Goal: Transaction & Acquisition: Purchase product/service

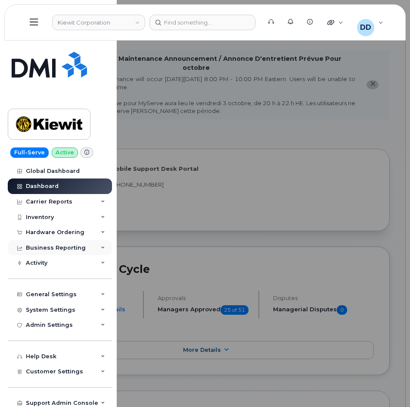
drag, startPoint x: 50, startPoint y: 232, endPoint x: 24, endPoint y: 286, distance: 60.3
click at [50, 232] on div "Hardware Ordering" at bounding box center [55, 232] width 59 height 7
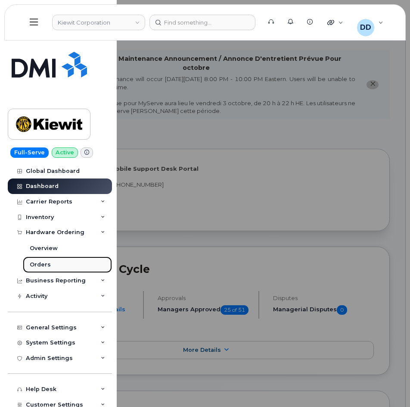
click at [42, 264] on div "Orders" at bounding box center [40, 265] width 21 height 8
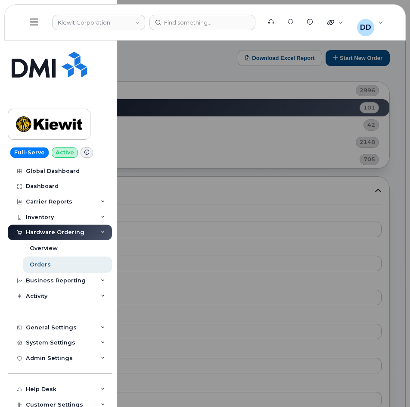
click at [352, 53] on div at bounding box center [205, 203] width 410 height 407
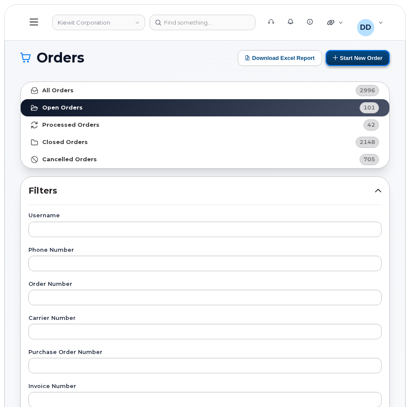
click at [366, 59] on button "Start New Order" at bounding box center [358, 58] width 64 height 16
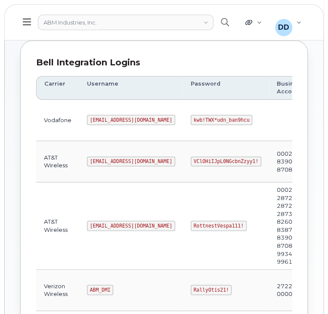
scroll to position [105, 0]
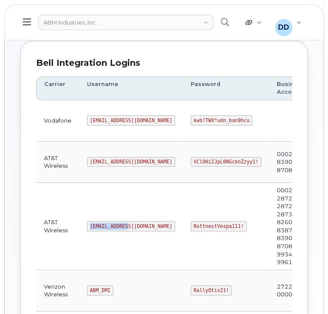
drag, startPoint x: 125, startPoint y: 226, endPoint x: 86, endPoint y: 225, distance: 38.8
click at [87, 225] on code "abm@dminc.com" at bounding box center [131, 226] width 88 height 10
copy code "abm@dminc.com"
drag, startPoint x: 207, startPoint y: 224, endPoint x: 161, endPoint y: 223, distance: 46.1
click at [191, 223] on code "RottnestVespa111!" at bounding box center [219, 226] width 56 height 10
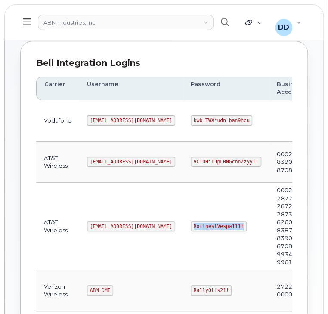
copy code "RottnestVespa111!"
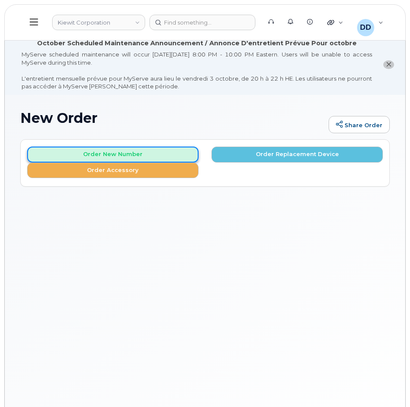
click at [174, 153] on button "Order New Number" at bounding box center [112, 154] width 171 height 16
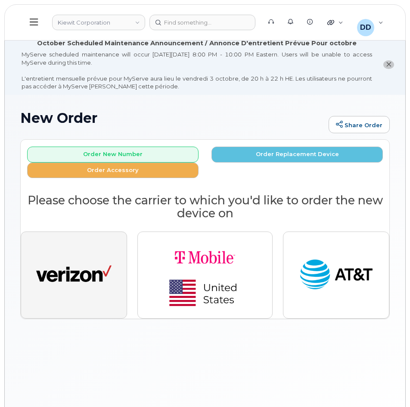
click at [90, 277] on img "button" at bounding box center [73, 274] width 75 height 39
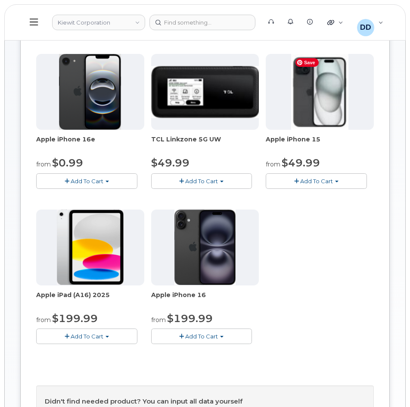
scroll to position [175, 0]
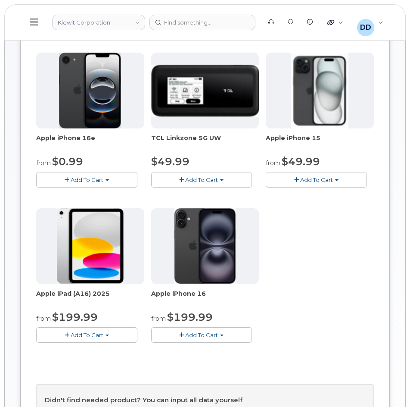
click at [195, 334] on span "Add To Cart" at bounding box center [201, 334] width 33 height 7
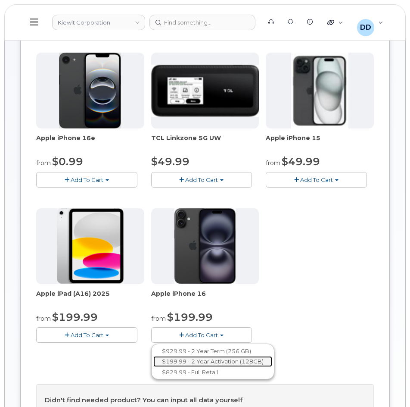
click at [211, 360] on link "$199.99 - 2 Year Activation (128GB)" at bounding box center [212, 361] width 119 height 11
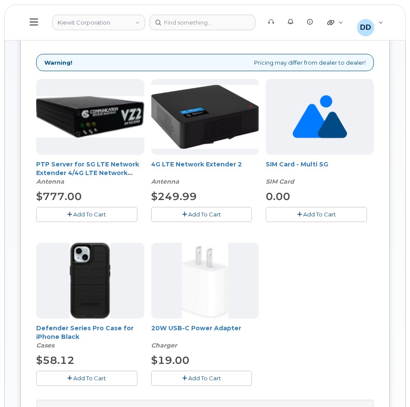
click at [91, 378] on span "Add To Cart" at bounding box center [89, 377] width 33 height 7
click at [196, 379] on span "Add To Cart" at bounding box center [204, 377] width 33 height 7
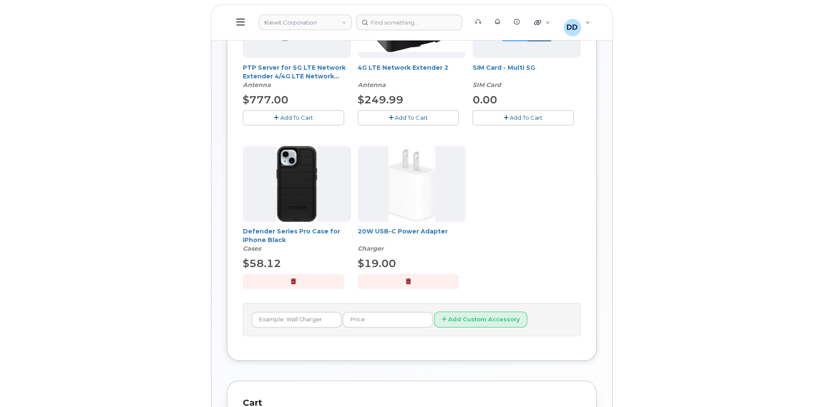
scroll to position [265, 0]
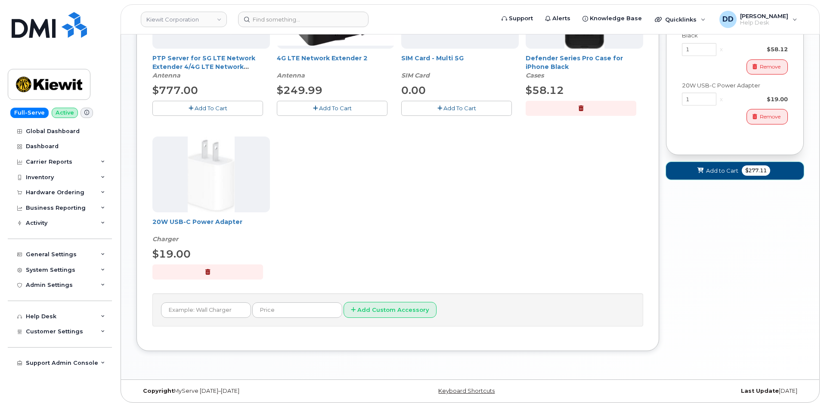
click at [410, 171] on span "Add to Cart" at bounding box center [722, 171] width 32 height 8
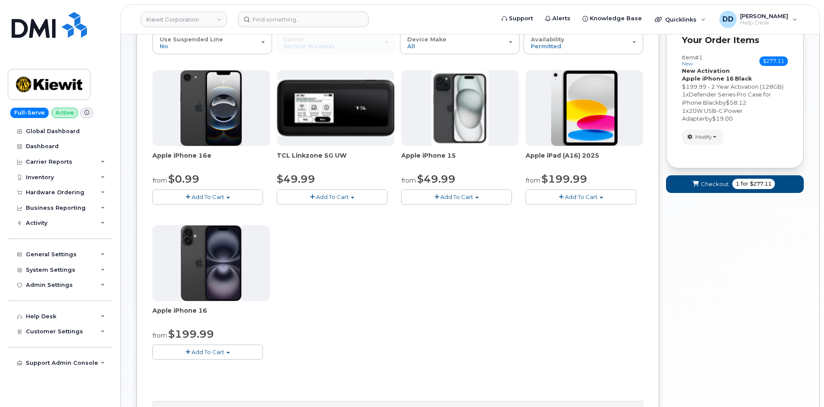
scroll to position [0, 0]
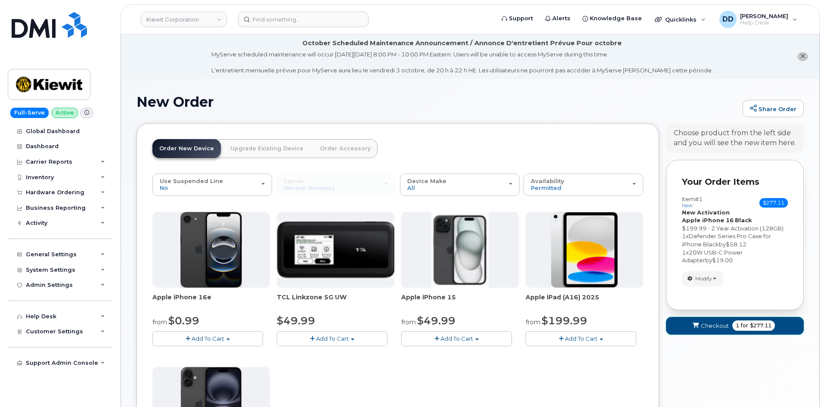
click at [410, 327] on span "Checkout" at bounding box center [715, 326] width 28 height 8
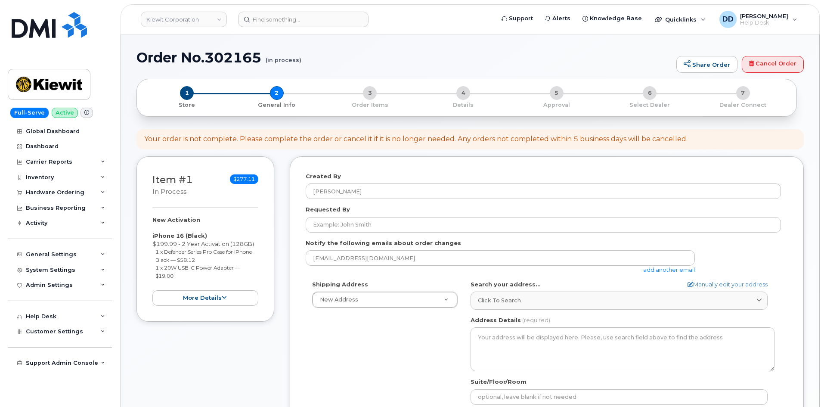
select select
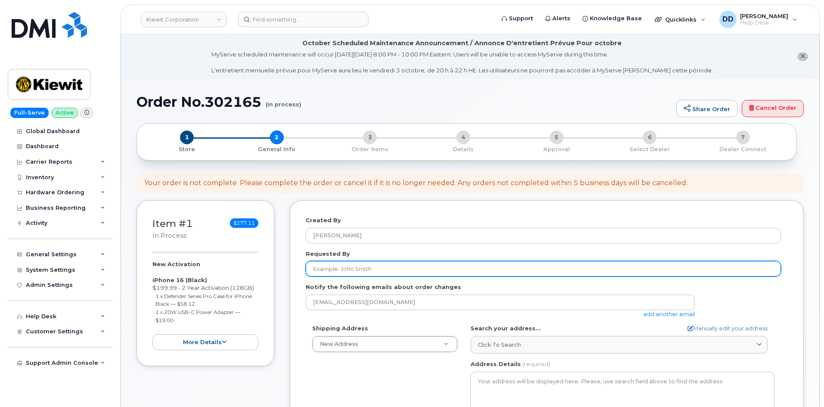
click at [339, 265] on input "Requested By" at bounding box center [543, 269] width 475 height 16
paste input "Jared Saunders"
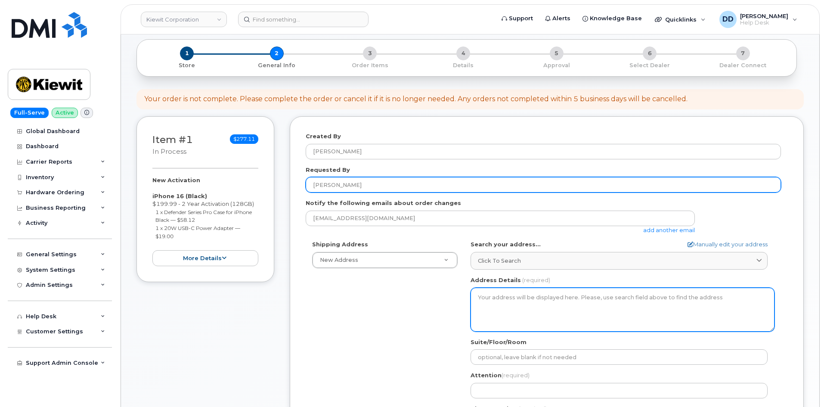
scroll to position [86, 0]
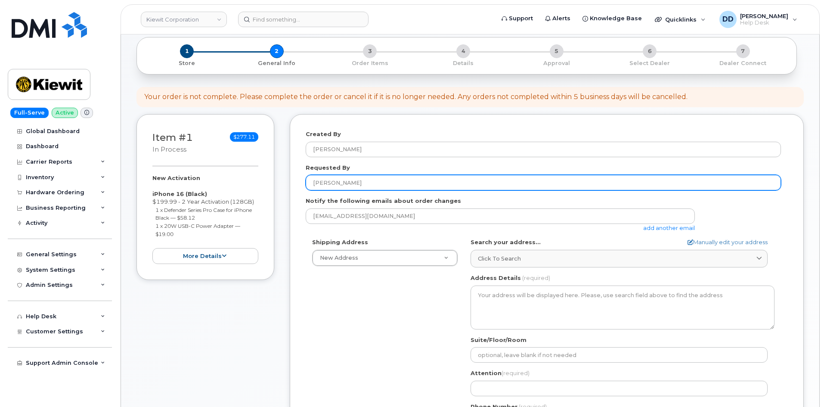
type input "Jared Saunders"
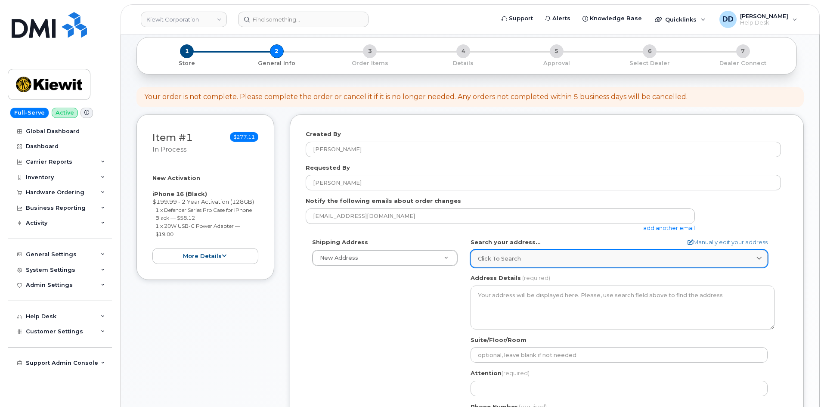
click at [516, 258] on span "Click to search" at bounding box center [499, 259] width 43 height 8
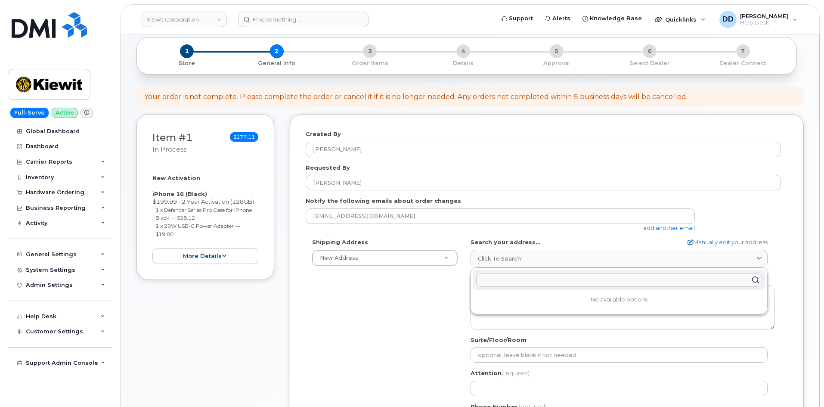
paste input "900 County Road 401, Taylor, TX 76574"
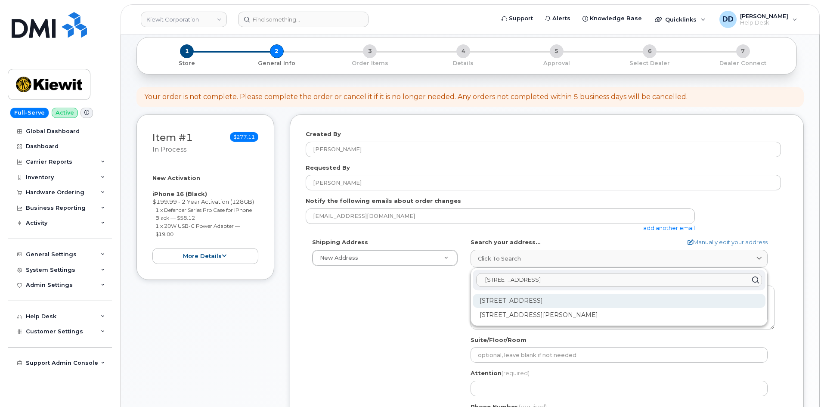
type input "900 County Road 401, Taylor, TX 76574"
click at [497, 303] on div "900 County Road 401 Taylor TX 76574-5210" at bounding box center [619, 301] width 293 height 14
select select
type textarea "900 County Road 401 TAYLOR TX 76574-5210 UNITED STATES"
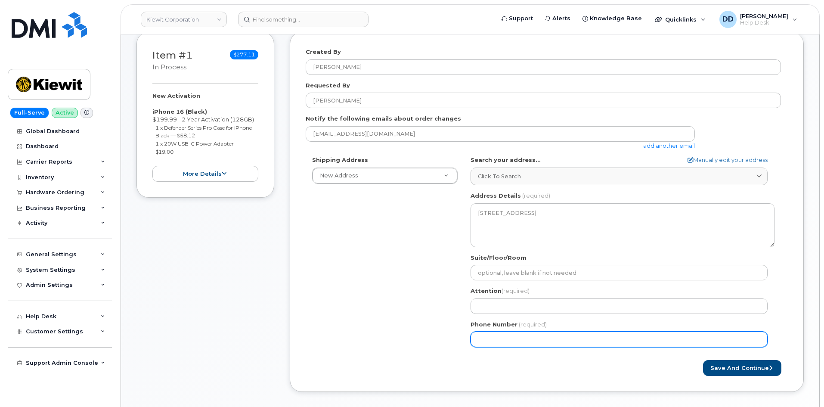
scroll to position [172, 0]
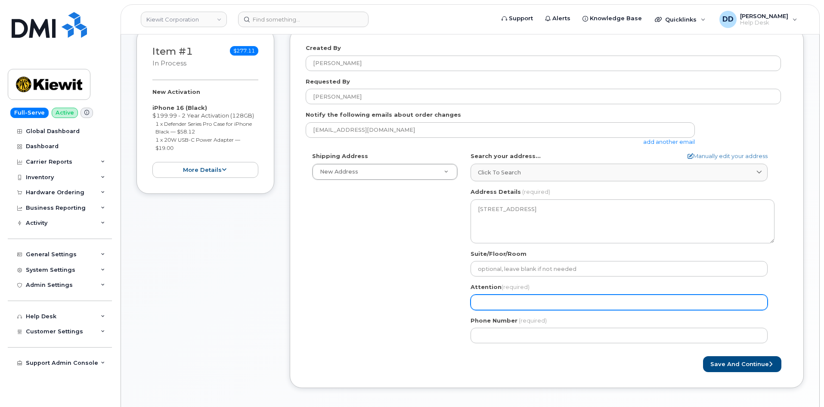
click at [515, 302] on input "Attention (required)" at bounding box center [619, 303] width 297 height 16
paste input "Jared Saunders"
select select
type input "Jared Saunders"
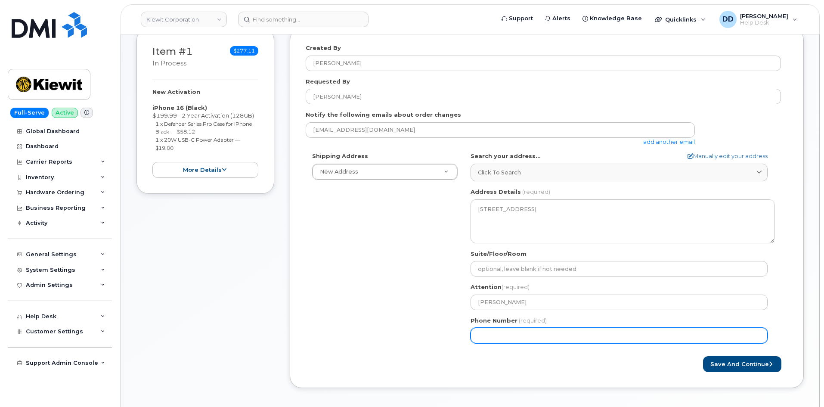
click at [504, 331] on input "Phone Number" at bounding box center [619, 336] width 297 height 16
paste input "9136081695"
select select
type input "9136081695"
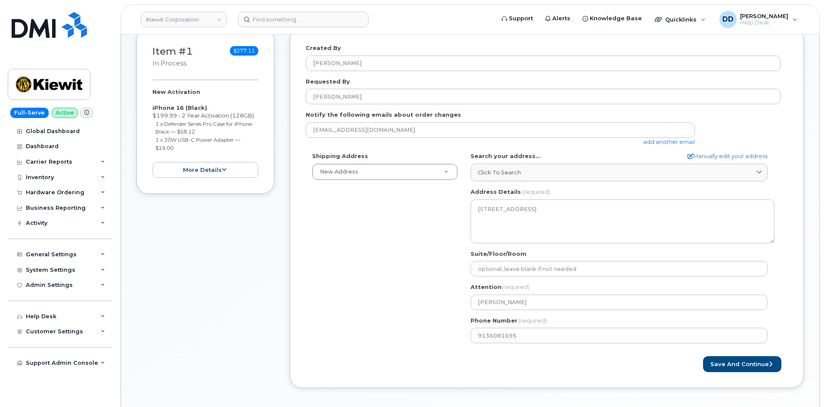
click at [583, 364] on div "Save and Continue" at bounding box center [667, 364] width 241 height 16
click at [729, 366] on button "Save and Continue" at bounding box center [742, 364] width 78 height 16
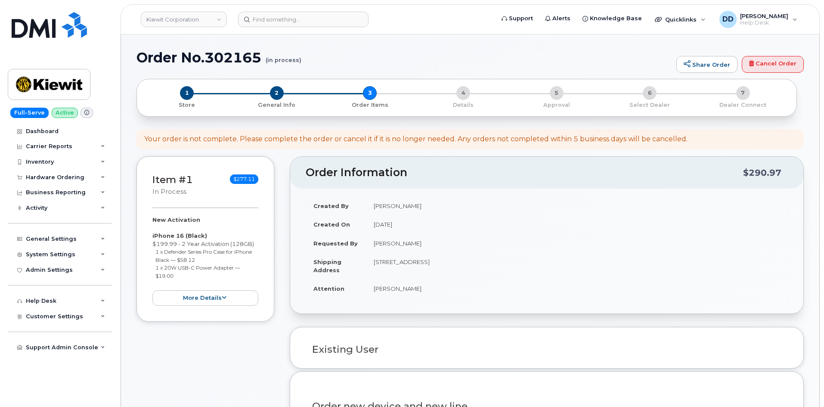
select select
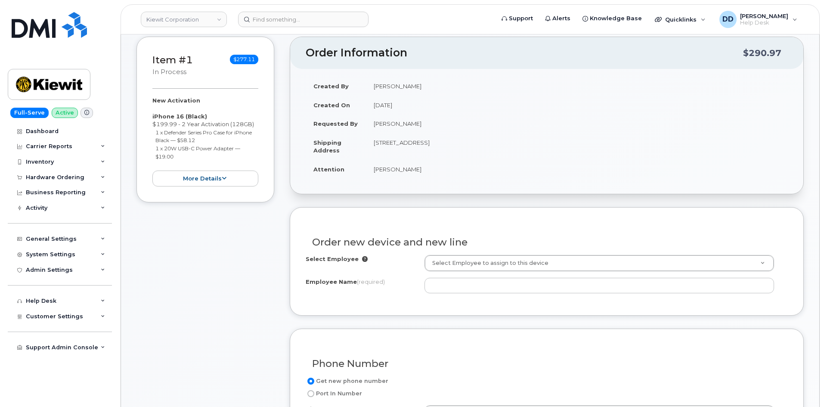
scroll to position [172, 0]
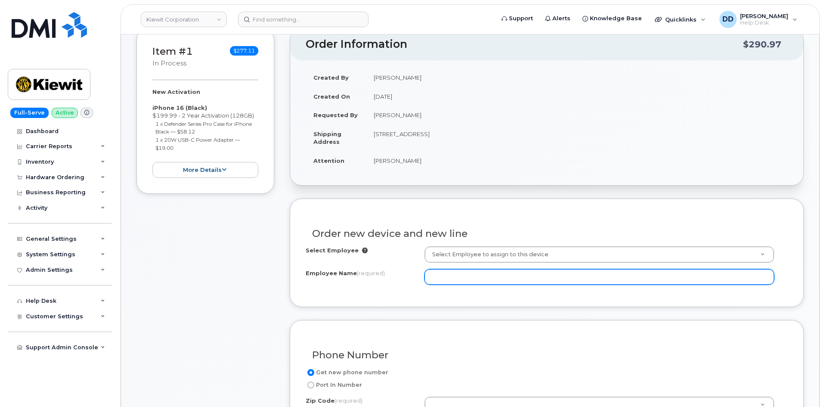
click at [484, 275] on input "Employee Name (required)" at bounding box center [600, 277] width 350 height 16
paste input "[PERSON_NAME]"
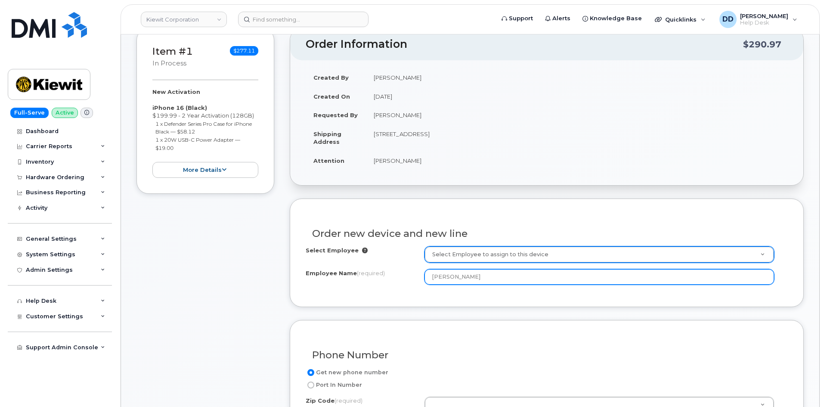
type input "[PERSON_NAME]"
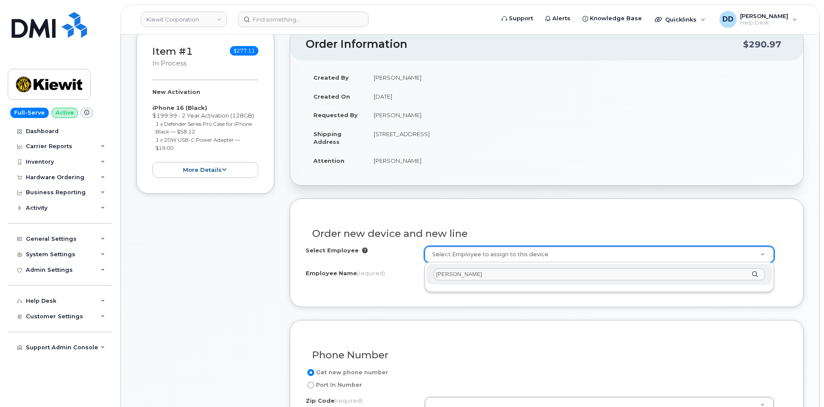
type input "[PERSON_NAME]"
click at [755, 272] on div "[PERSON_NAME]" at bounding box center [599, 274] width 345 height 21
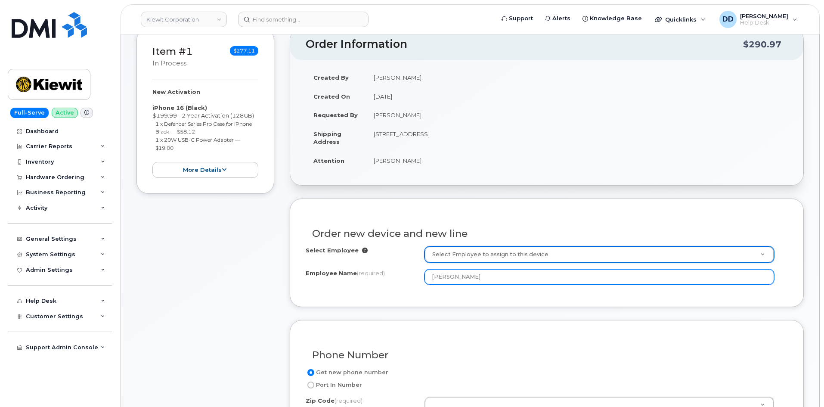
drag, startPoint x: 494, startPoint y: 278, endPoint x: 340, endPoint y: 276, distance: 154.6
click at [341, 276] on div "Employee Name (required) Jared Saunders" at bounding box center [547, 277] width 482 height 16
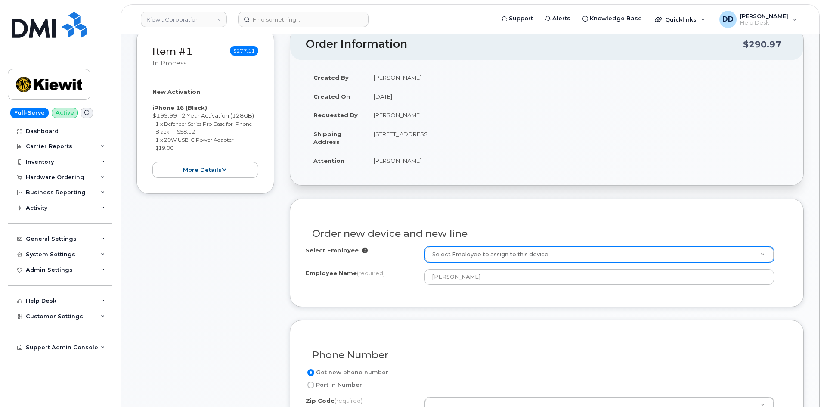
click at [416, 298] on div "Order new device and new line Select Employee Select Employee to assign to this…" at bounding box center [547, 253] width 514 height 108
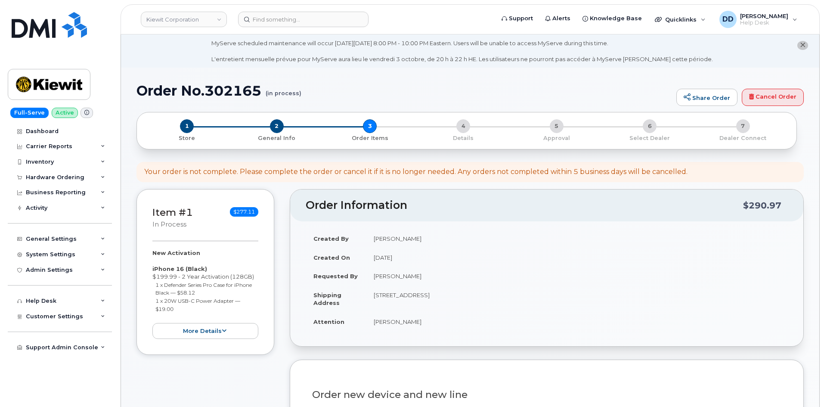
scroll to position [0, 0]
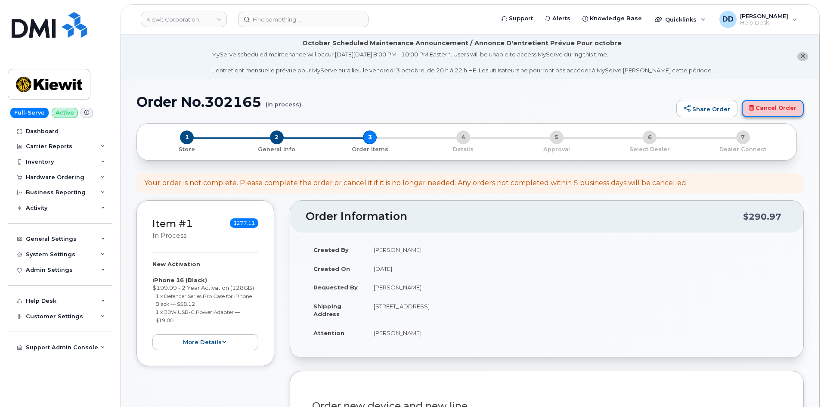
click at [753, 109] on icon at bounding box center [751, 108] width 5 height 6
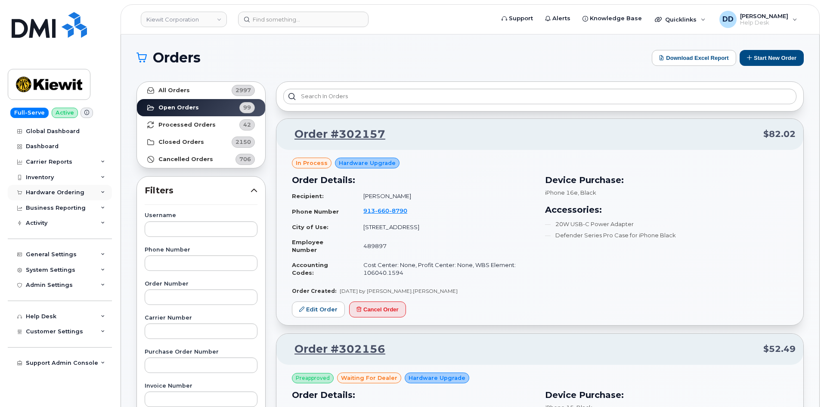
click at [59, 194] on div "Hardware Ordering" at bounding box center [55, 192] width 59 height 7
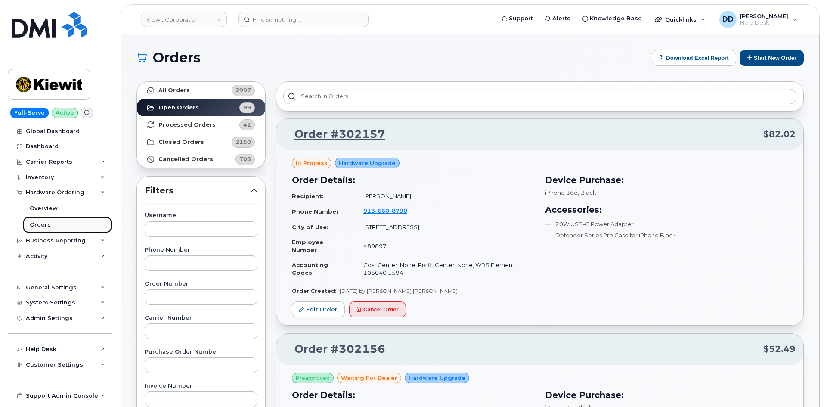
click at [45, 223] on div "Orders" at bounding box center [40, 225] width 21 height 8
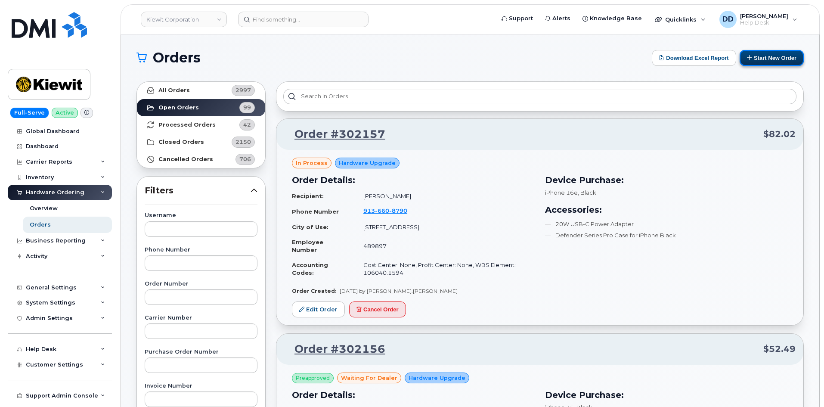
click at [782, 51] on button "Start New Order" at bounding box center [772, 58] width 64 height 16
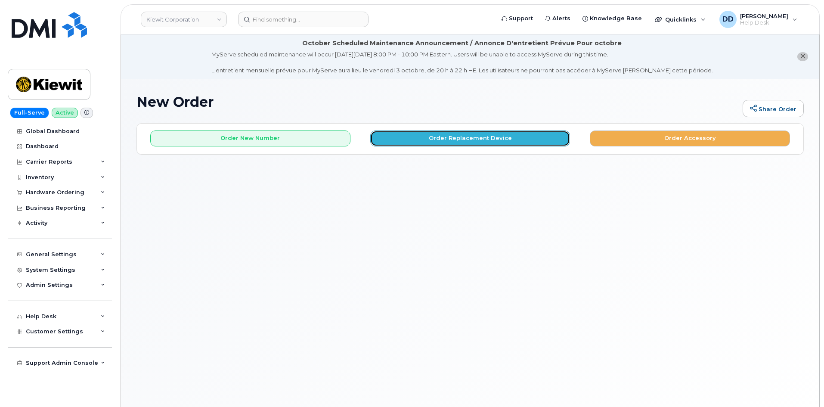
click at [512, 140] on button "Order Replacement Device" at bounding box center [470, 138] width 200 height 16
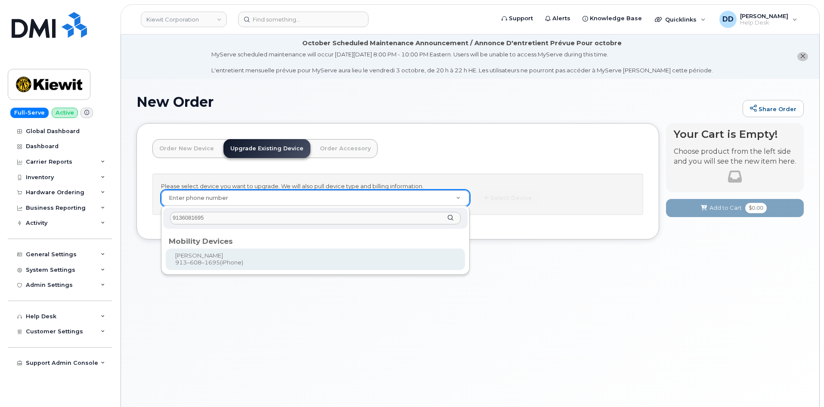
type input "9136081695"
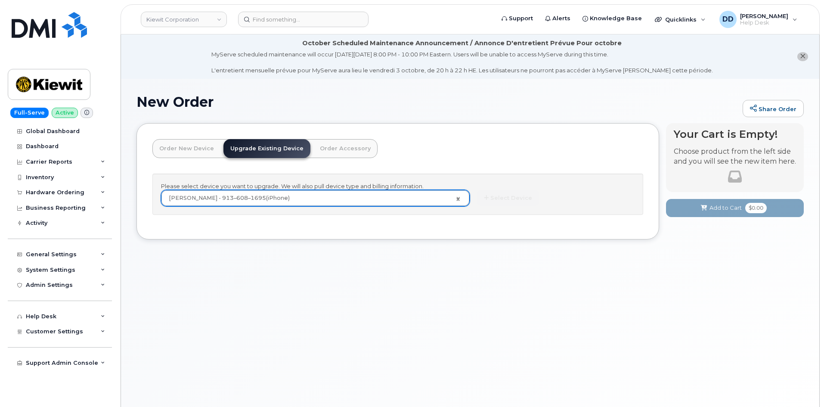
type input "1174148"
click at [526, 200] on button "Select Device" at bounding box center [508, 198] width 63 height 16
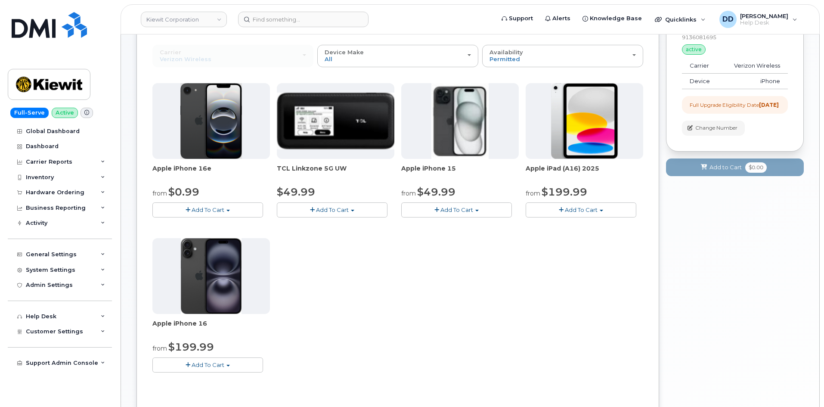
scroll to position [129, 0]
click at [217, 369] on button "Add To Cart" at bounding box center [207, 364] width 111 height 15
click at [216, 391] on link "$199.99 - 2 Year Upgrade (128GB)" at bounding box center [213, 391] width 116 height 11
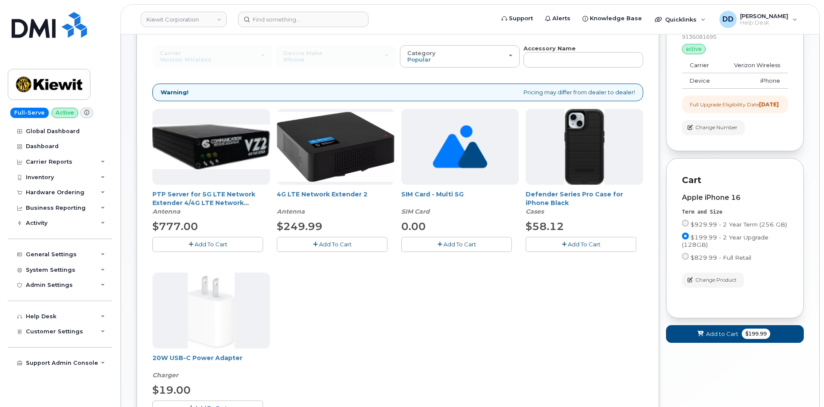
click at [564, 248] on button "Add To Cart" at bounding box center [581, 244] width 111 height 15
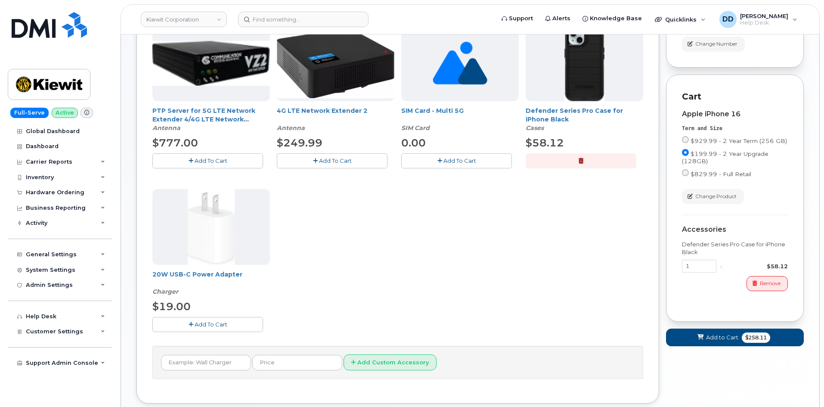
scroll to position [215, 0]
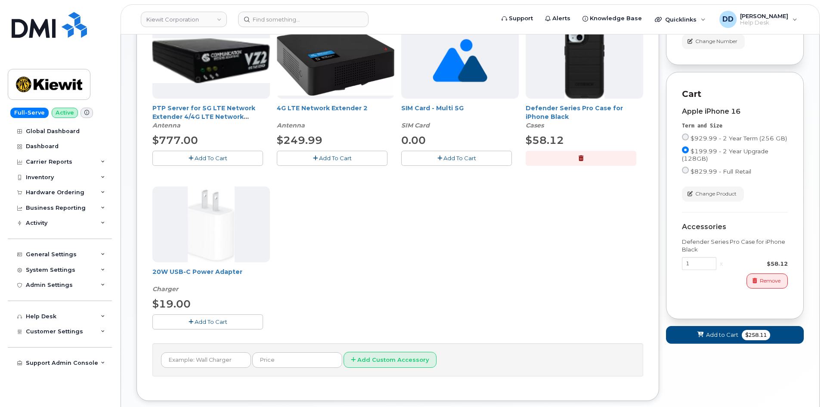
click at [248, 318] on button "Add To Cart" at bounding box center [207, 321] width 111 height 15
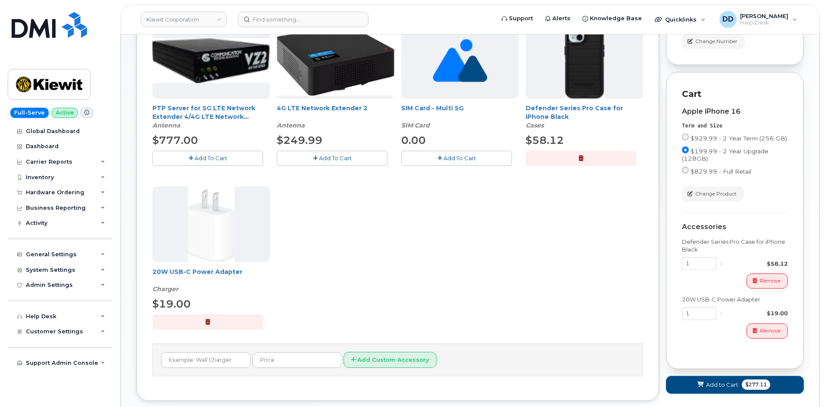
click at [705, 389] on button "Add to Cart $277.11" at bounding box center [735, 385] width 138 height 18
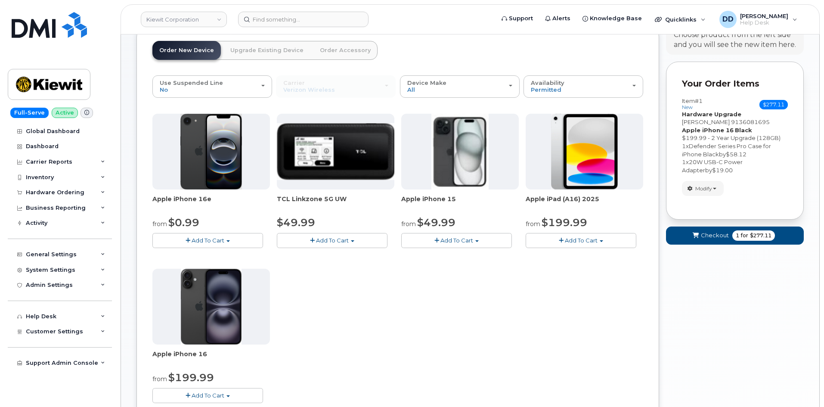
scroll to position [0, 0]
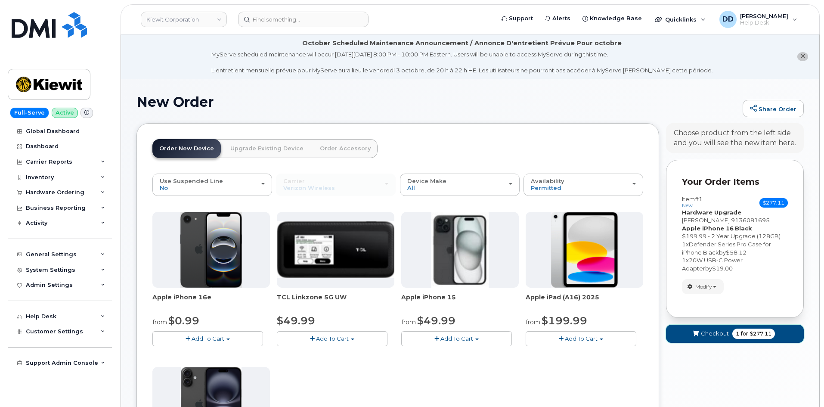
click at [703, 329] on span "Checkout" at bounding box center [715, 333] width 28 height 8
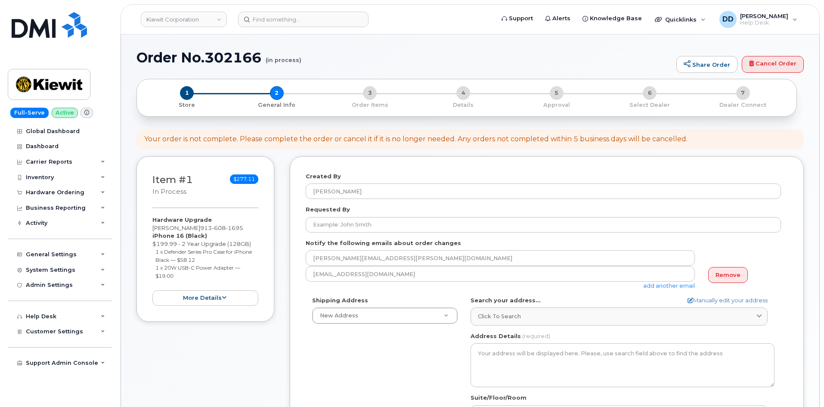
select select
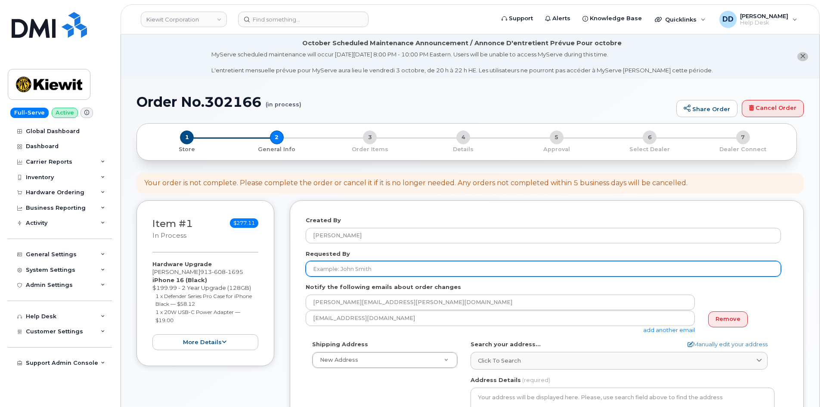
click at [348, 268] on input "Requested By" at bounding box center [543, 269] width 475 height 16
paste input "[PERSON_NAME]"
type input "[PERSON_NAME]"
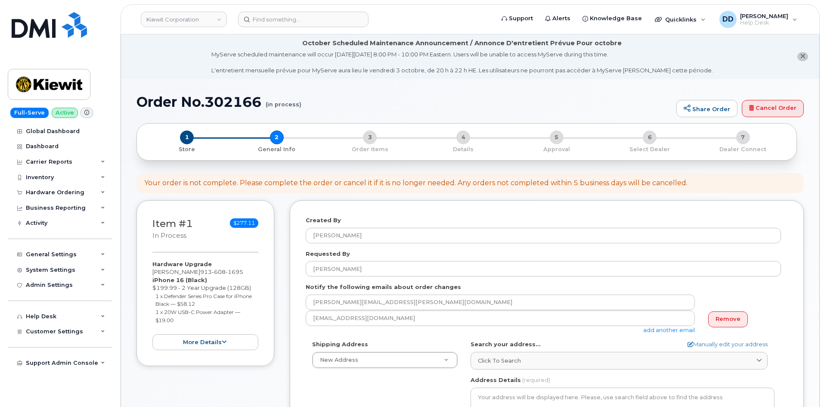
click at [442, 341] on div "Shipping Address New Address New Address [STREET_ADDRESS][PERSON_NAME][PERSON_N…" at bounding box center [385, 354] width 158 height 28
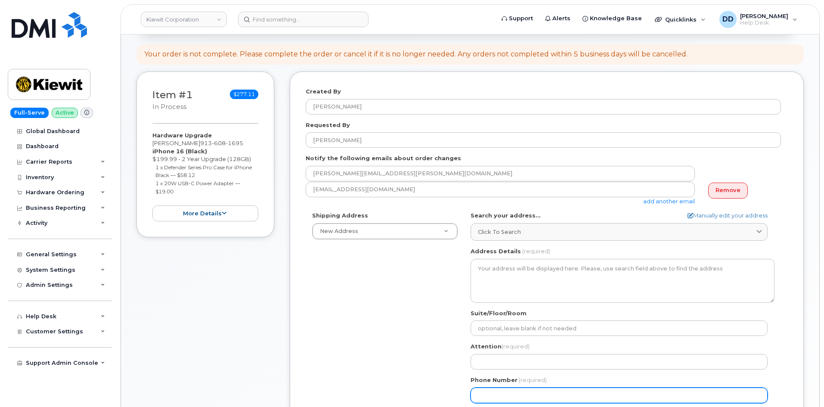
scroll to position [129, 0]
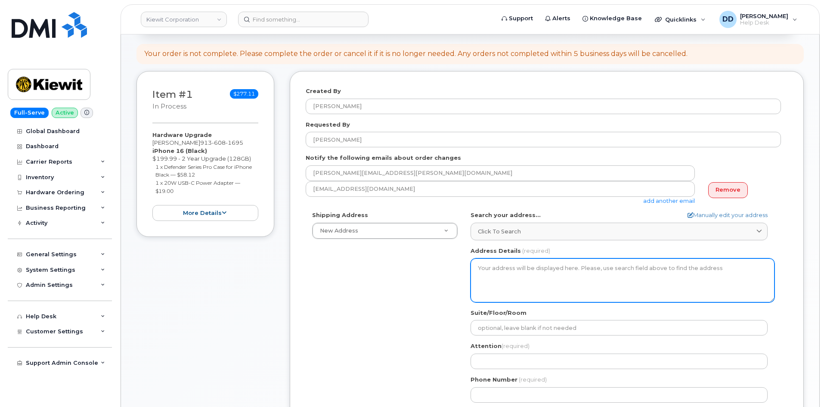
click at [521, 276] on textarea "Address Details" at bounding box center [623, 280] width 304 height 44
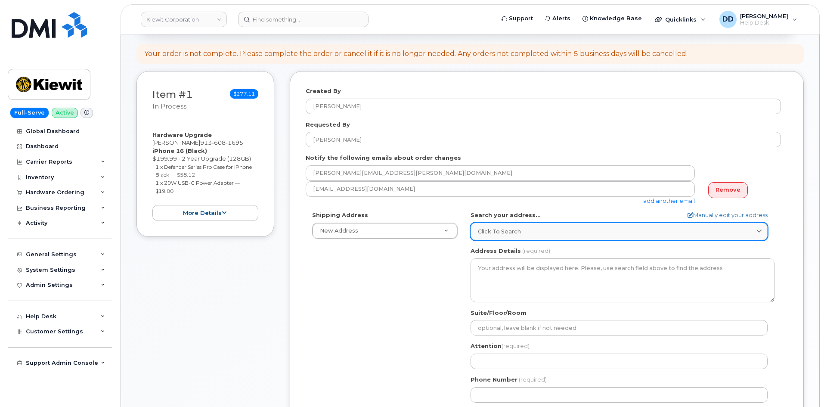
click at [512, 232] on span "Click to search" at bounding box center [499, 231] width 43 height 8
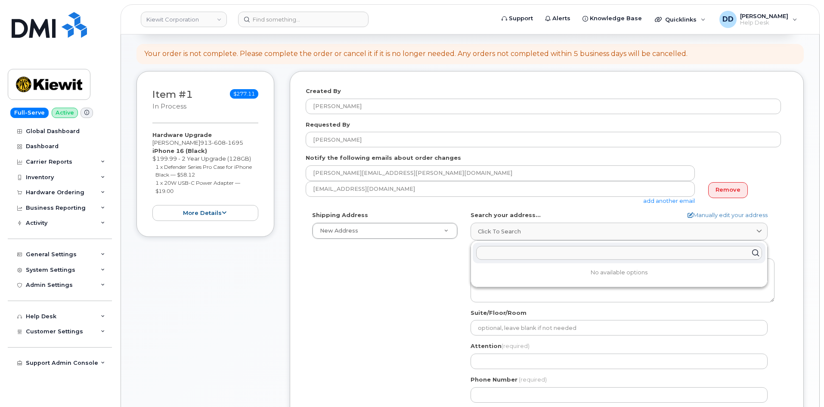
paste input "[STREET_ADDRESS]"
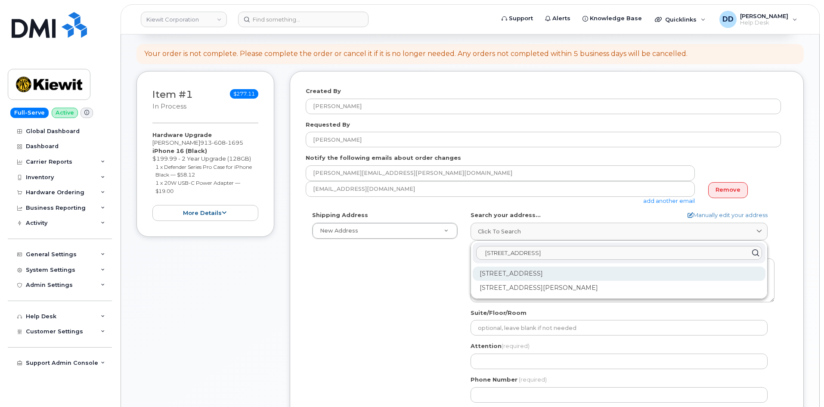
type input "[STREET_ADDRESS]"
click at [536, 273] on div "[STREET_ADDRESS]" at bounding box center [619, 274] width 293 height 14
select select
type textarea "[STREET_ADDRESS]"
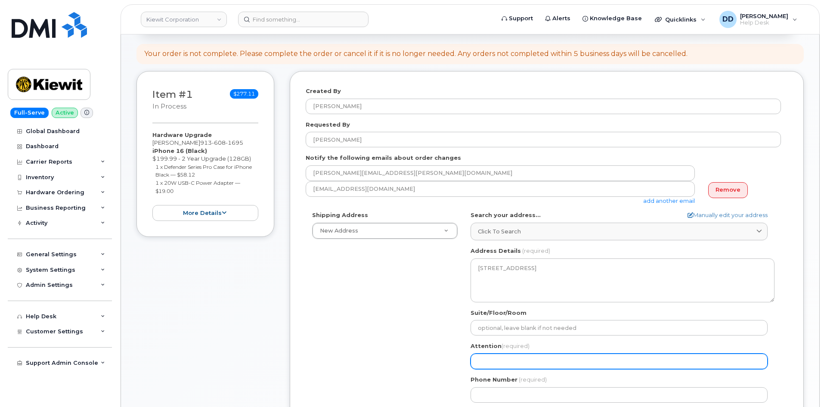
click at [523, 360] on input "Attention (required)" at bounding box center [619, 362] width 297 height 16
paste input "[PERSON_NAME]"
select select
type input "[PERSON_NAME]"
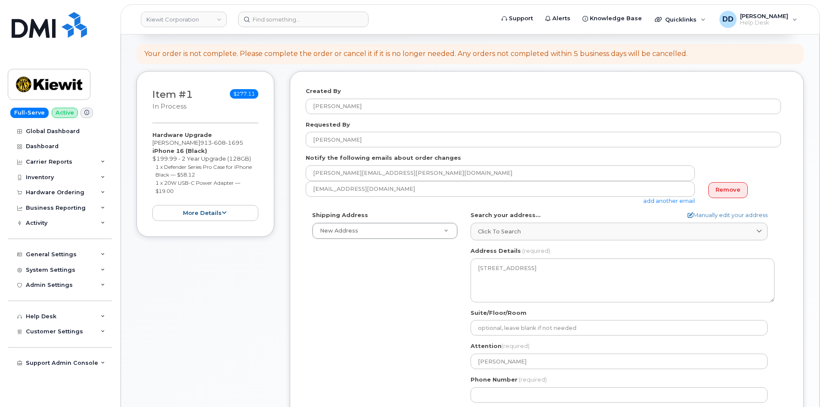
click at [433, 357] on div "Shipping Address New Address New Address [STREET_ADDRESS][PERSON_NAME][PERSON_N…" at bounding box center [543, 310] width 475 height 198
click at [534, 385] on div "Phone Number (required)" at bounding box center [623, 389] width 304 height 27
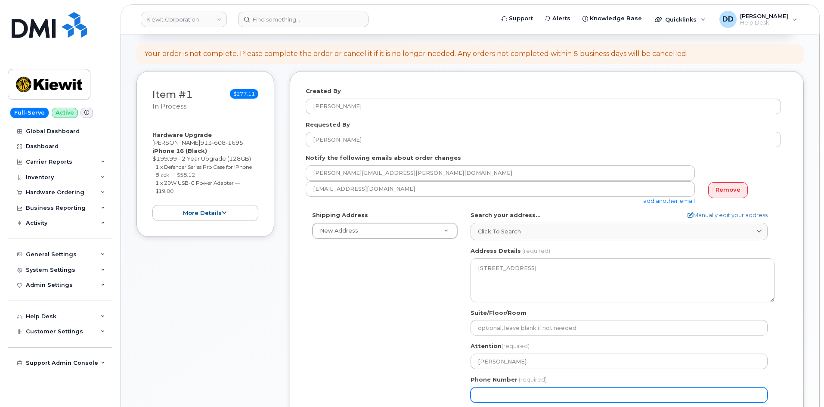
click at [530, 390] on input "Phone Number" at bounding box center [619, 395] width 297 height 16
paste input "9136081695"
select select
type input "9136081695"
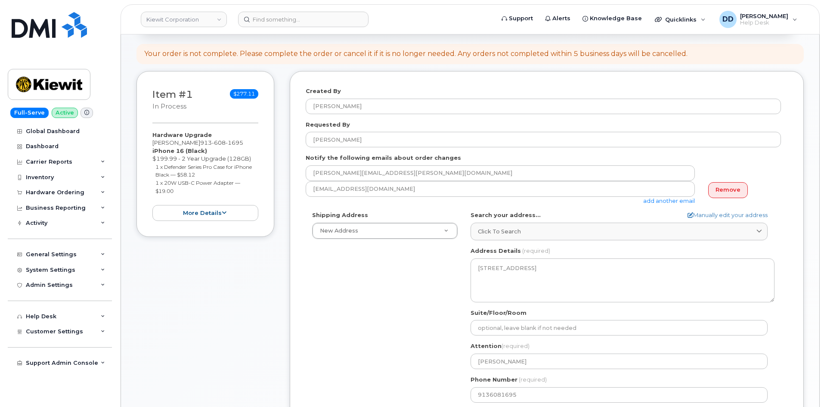
click at [449, 360] on div "Shipping Address New Address New Address [STREET_ADDRESS][PERSON_NAME][PERSON_N…" at bounding box center [543, 310] width 475 height 198
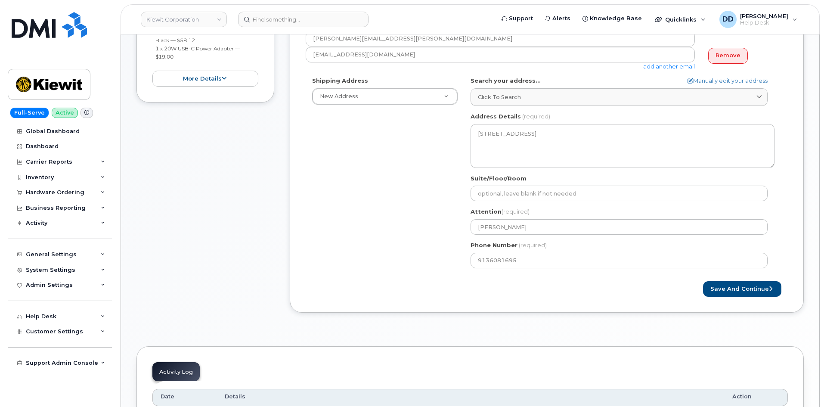
scroll to position [270, 0]
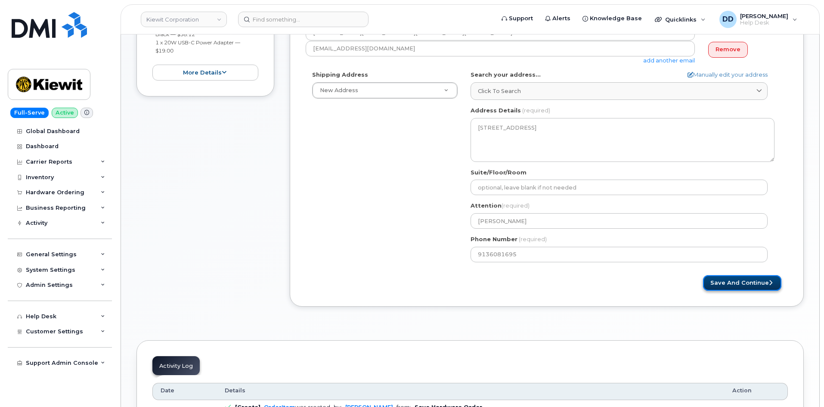
click at [731, 283] on button "Save and Continue" at bounding box center [742, 283] width 78 height 16
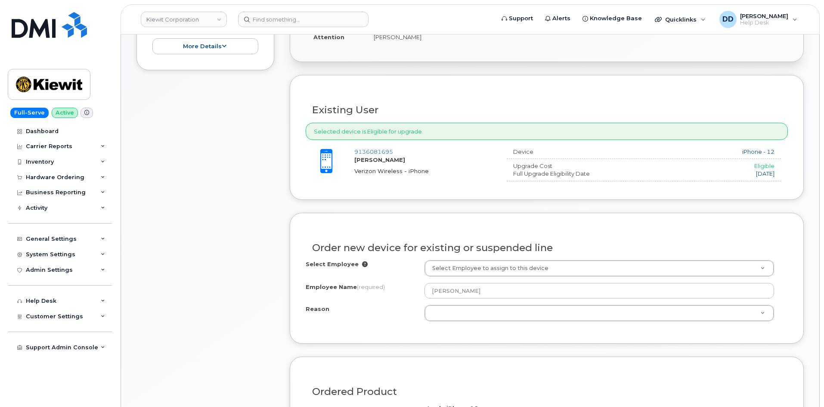
scroll to position [301, 0]
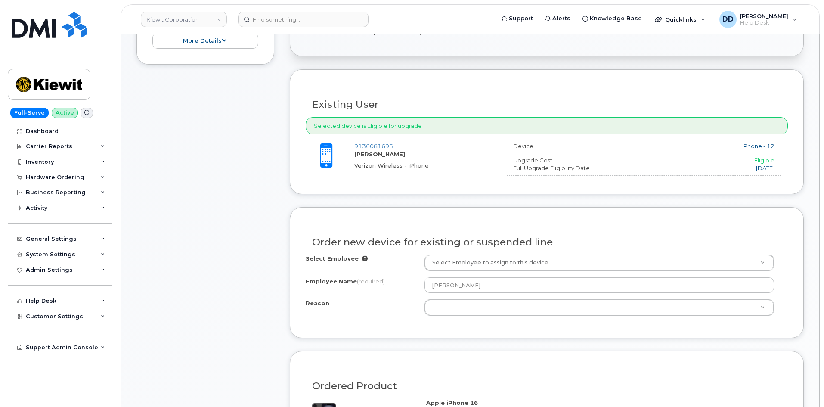
drag, startPoint x: 399, startPoint y: 153, endPoint x: 354, endPoint y: 153, distance: 45.2
click at [354, 153] on div "9136081695 Jared Saunders Verizon Wireless - iPhone" at bounding box center [427, 155] width 146 height 27
copy strong "Jared Saunders"
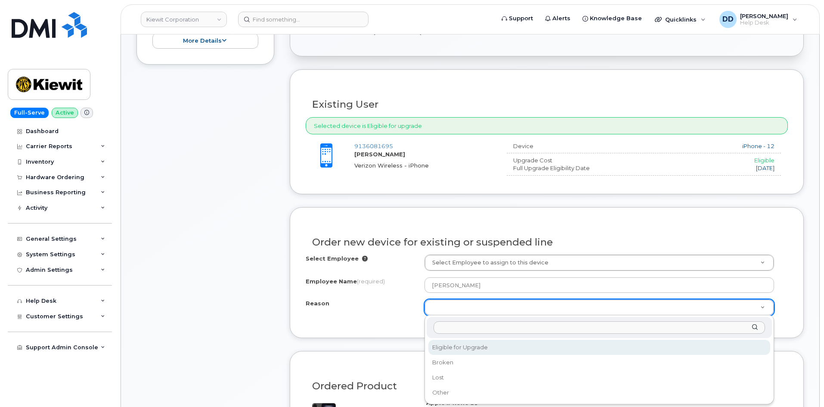
select select "eligible_for_upgrade"
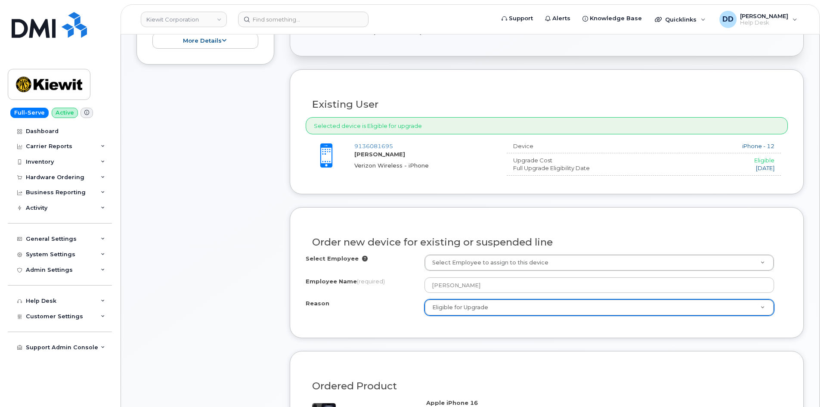
click at [560, 327] on div "Order new device for existing or suspended line Select Employee Select Employee…" at bounding box center [547, 272] width 514 height 131
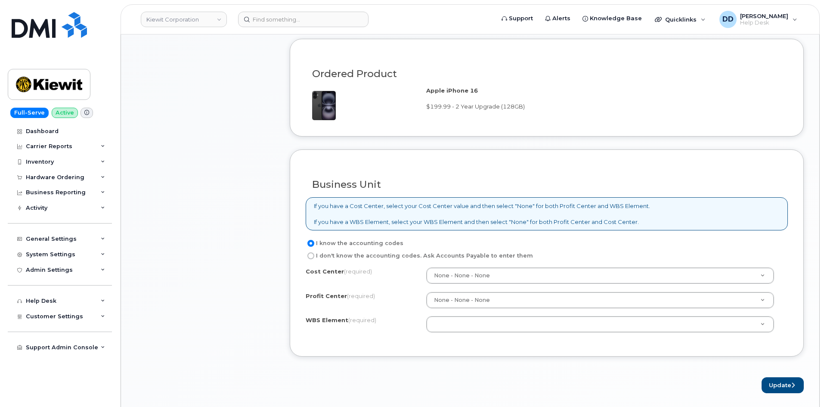
scroll to position [614, 0]
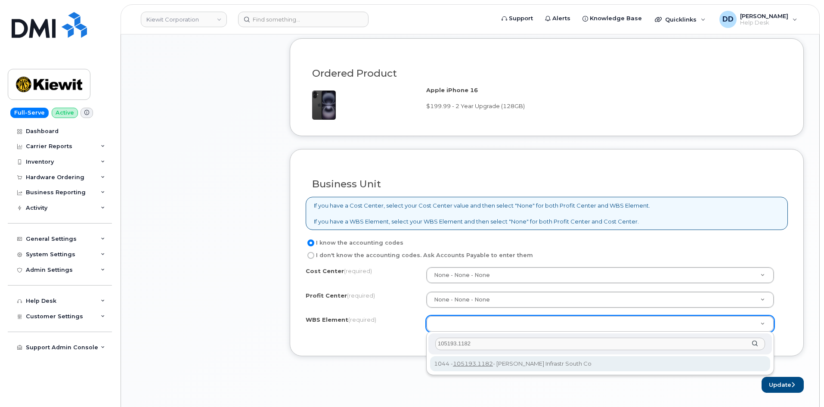
type input "105193.1182"
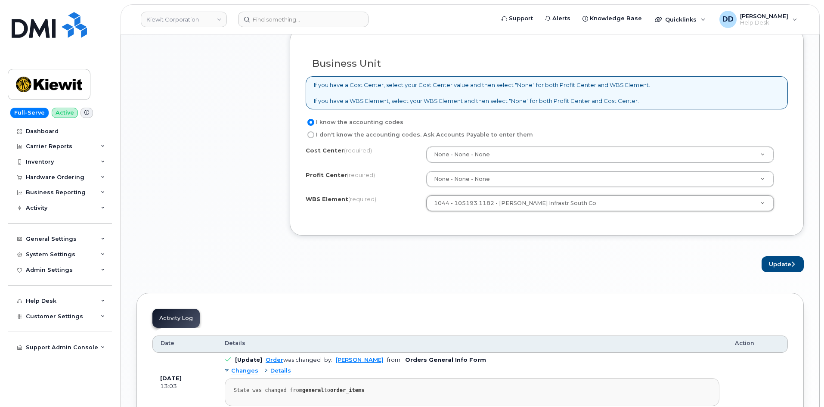
scroll to position [745, 0]
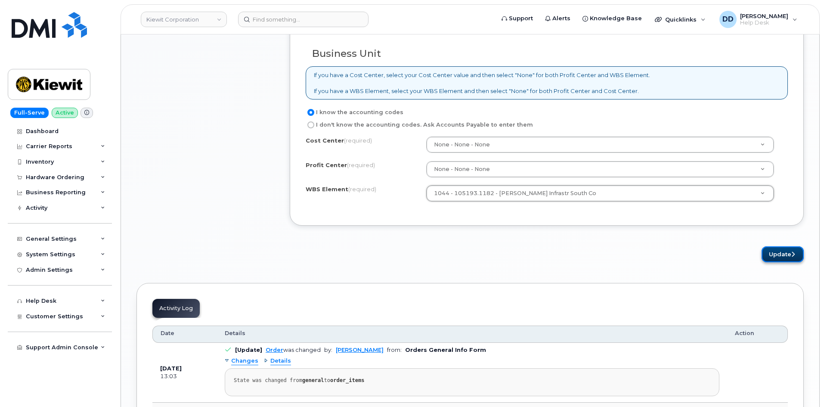
click at [773, 259] on button "Update" at bounding box center [783, 254] width 42 height 16
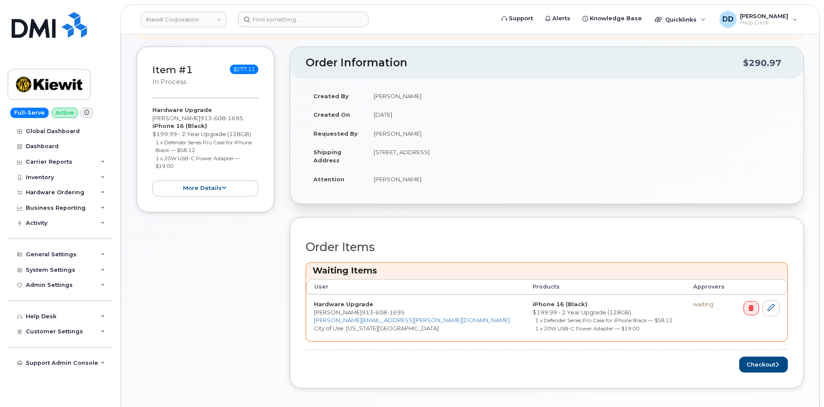
scroll to position [193, 0]
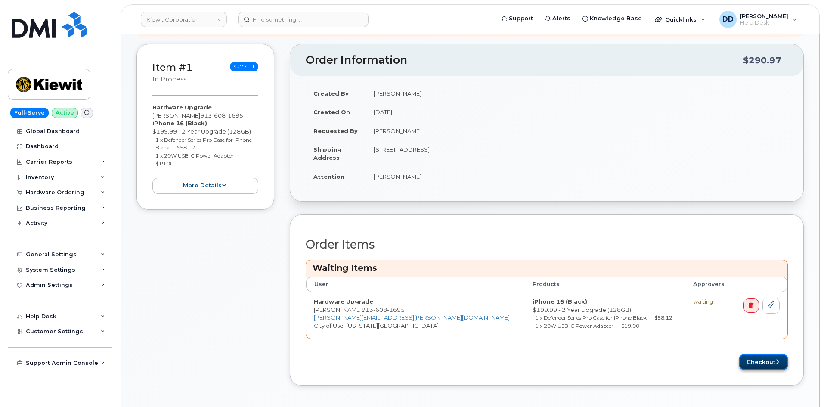
click at [759, 365] on button "Checkout" at bounding box center [763, 362] width 49 height 16
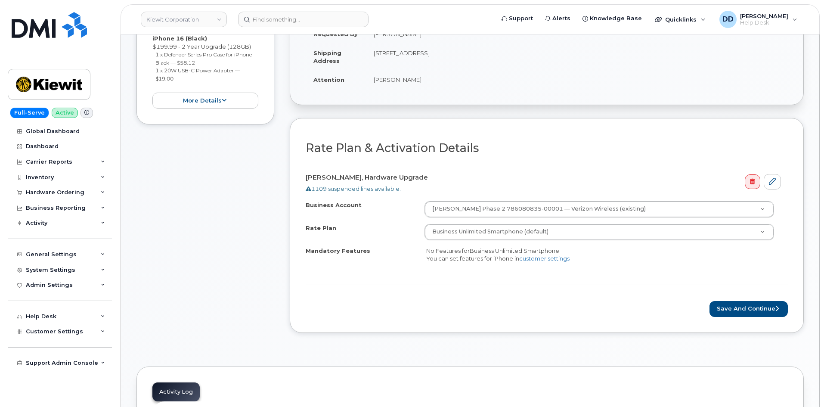
scroll to position [227, 0]
click at [746, 309] on button "Save and Continue" at bounding box center [749, 309] width 78 height 16
click at [496, 277] on form "Rate Plan & Activation Details [PERSON_NAME], Hardware Upgrade 1109 suspended l…" at bounding box center [547, 228] width 482 height 175
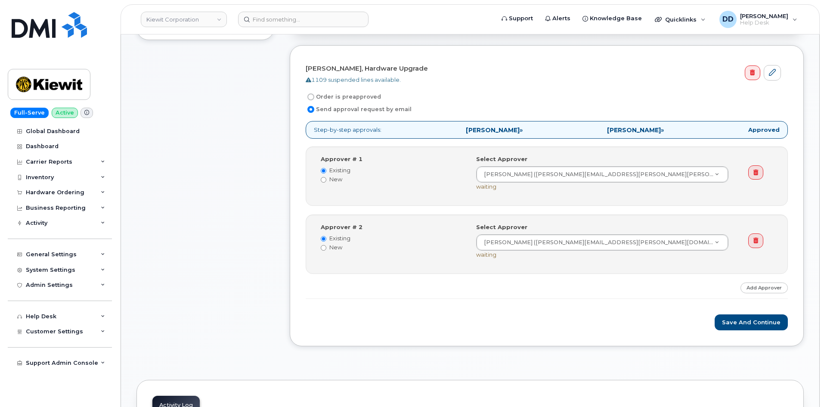
scroll to position [313, 0]
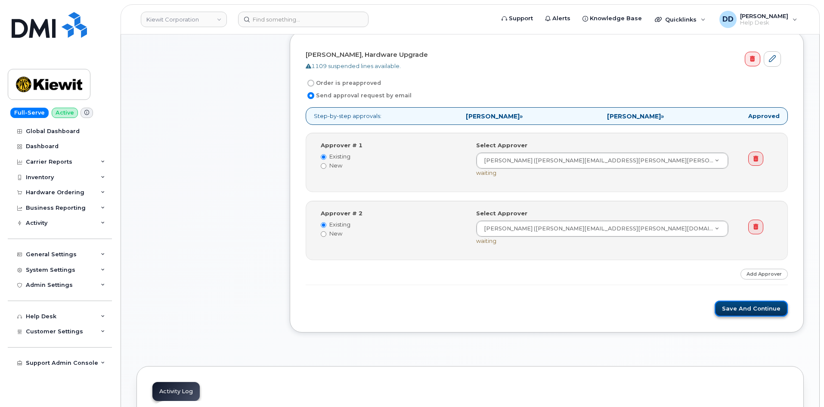
click at [740, 310] on button "Save and Continue" at bounding box center [751, 309] width 73 height 16
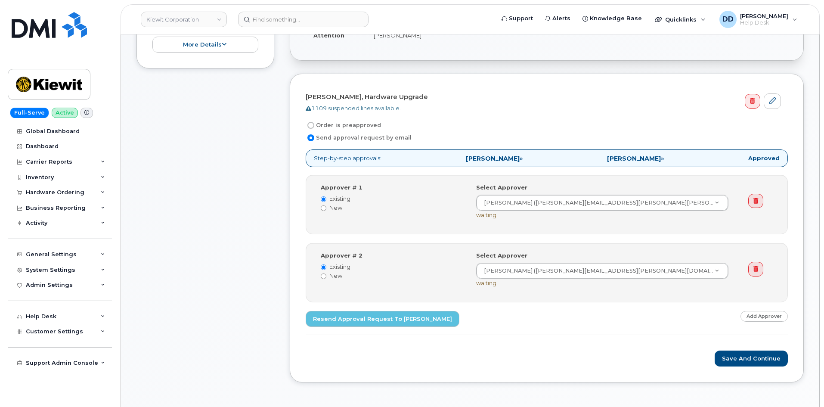
scroll to position [271, 0]
click at [747, 358] on button "Save and Continue" at bounding box center [751, 358] width 73 height 16
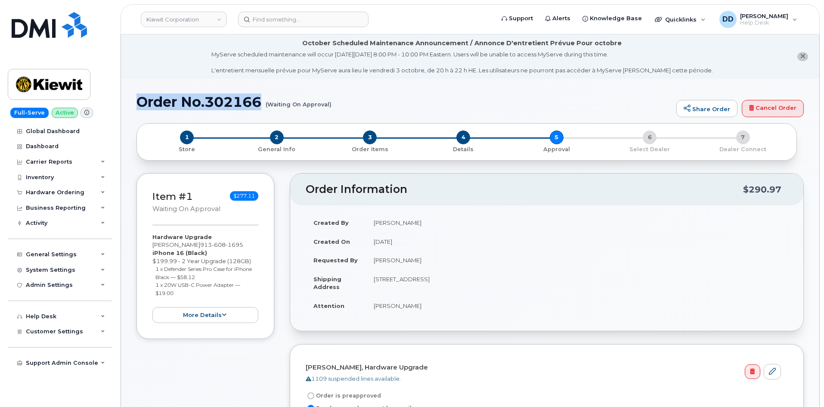
drag, startPoint x: 263, startPoint y: 102, endPoint x: 138, endPoint y: 101, distance: 124.5
click at [138, 101] on h1 "Order No.302166 (Waiting On Approval)" at bounding box center [405, 101] width 536 height 15
copy h1 "Order No.302166"
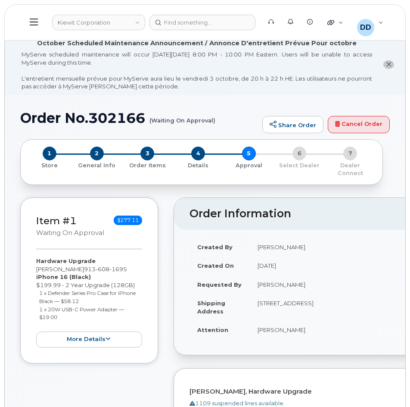
click at [31, 22] on icon at bounding box center [34, 21] width 8 height 9
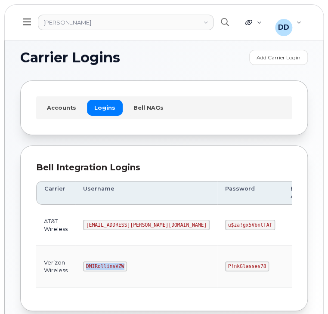
drag, startPoint x: 120, startPoint y: 264, endPoint x: 83, endPoint y: 266, distance: 37.5
click at [83, 266] on code "DMIRollinsVZW" at bounding box center [105, 267] width 44 height 10
copy code "DMIRollinsVZW"
drag, startPoint x: 195, startPoint y: 266, endPoint x: 158, endPoint y: 267, distance: 36.2
click at [225, 267] on code "P!nkGlasses78" at bounding box center [247, 267] width 44 height 10
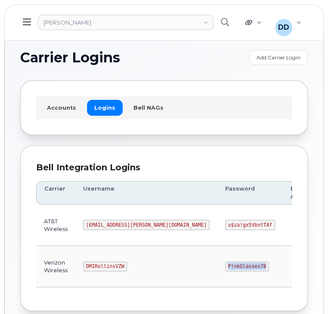
copy code "P!nkGlasses78"
